Goal: Find specific page/section: Find specific page/section

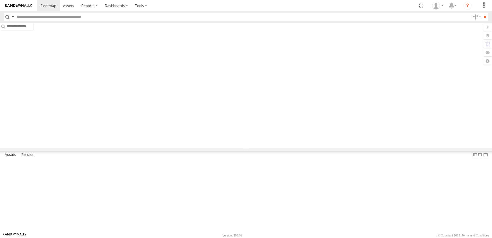
type input "***"
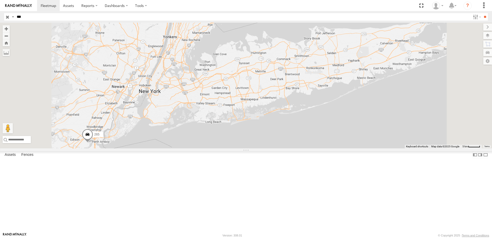
drag, startPoint x: 227, startPoint y: 180, endPoint x: 420, endPoint y: 100, distance: 208.4
click at [419, 100] on div "214 265" at bounding box center [246, 86] width 492 height 126
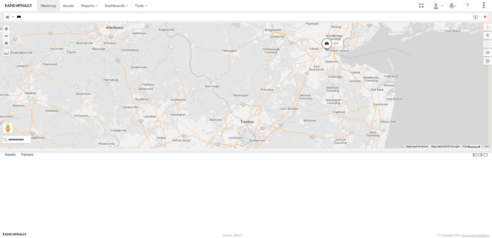
drag, startPoint x: 472, startPoint y: 115, endPoint x: 366, endPoint y: 150, distance: 111.9
click at [366, 148] on div "214 265" at bounding box center [246, 86] width 492 height 126
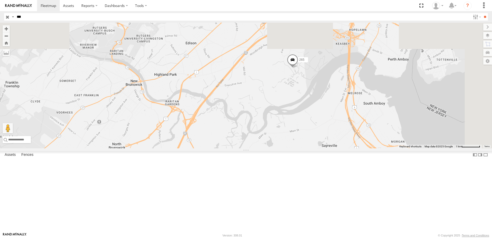
drag, startPoint x: 411, startPoint y: 67, endPoint x: 344, endPoint y: 167, distance: 120.4
click at [344, 148] on div "214 265" at bounding box center [246, 86] width 492 height 126
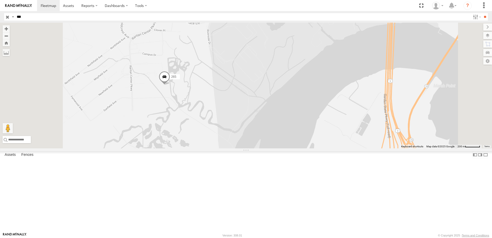
drag, startPoint x: 254, startPoint y: 146, endPoint x: 329, endPoint y: 150, distance: 75.2
click at [329, 148] on div "214 265" at bounding box center [246, 86] width 492 height 126
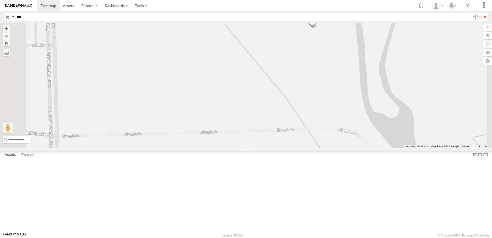
drag, startPoint x: 362, startPoint y: 105, endPoint x: 362, endPoint y: 161, distance: 55.6
click at [362, 148] on div "214 265" at bounding box center [246, 86] width 492 height 126
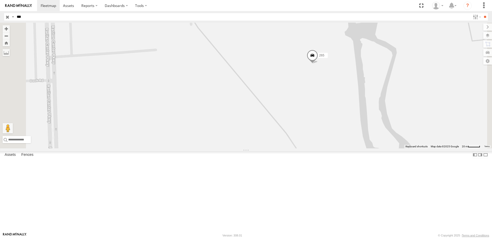
click at [318, 64] on span at bounding box center [312, 57] width 11 height 14
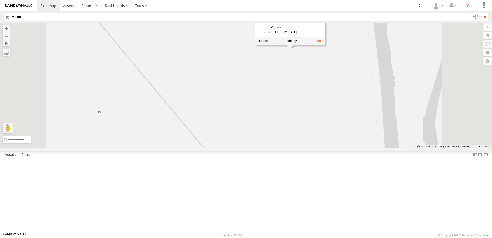
drag, startPoint x: 334, startPoint y: 82, endPoint x: 349, endPoint y: 156, distance: 76.0
click at [346, 148] on div "214 265 265 All Assets Edison Twp Edison Twp 40.50412 , -74.33851 0 11:19:12 [D…" at bounding box center [246, 86] width 492 height 126
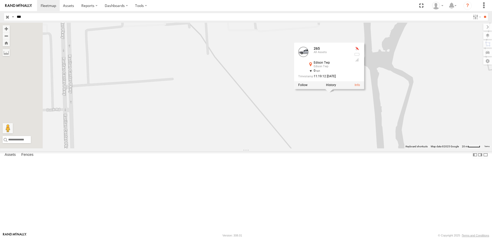
drag, startPoint x: 376, startPoint y: 157, endPoint x: 408, endPoint y: 166, distance: 33.5
click at [408, 148] on div "214 265 265 All Assets Edison Twp Edison Twp 40.50412 , -74.33851 0 11:19:12 [D…" at bounding box center [246, 86] width 492 height 126
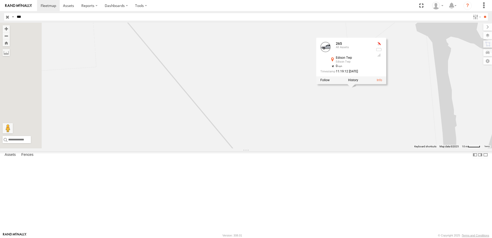
drag, startPoint x: 354, startPoint y: 136, endPoint x: 394, endPoint y: 162, distance: 47.8
click at [394, 148] on div "214 265 265 All Assets Edison Twp Edison Twp 40.50412 , -74.33851 0 11:19:12 [D…" at bounding box center [246, 86] width 492 height 126
